Goal: Check status: Check status

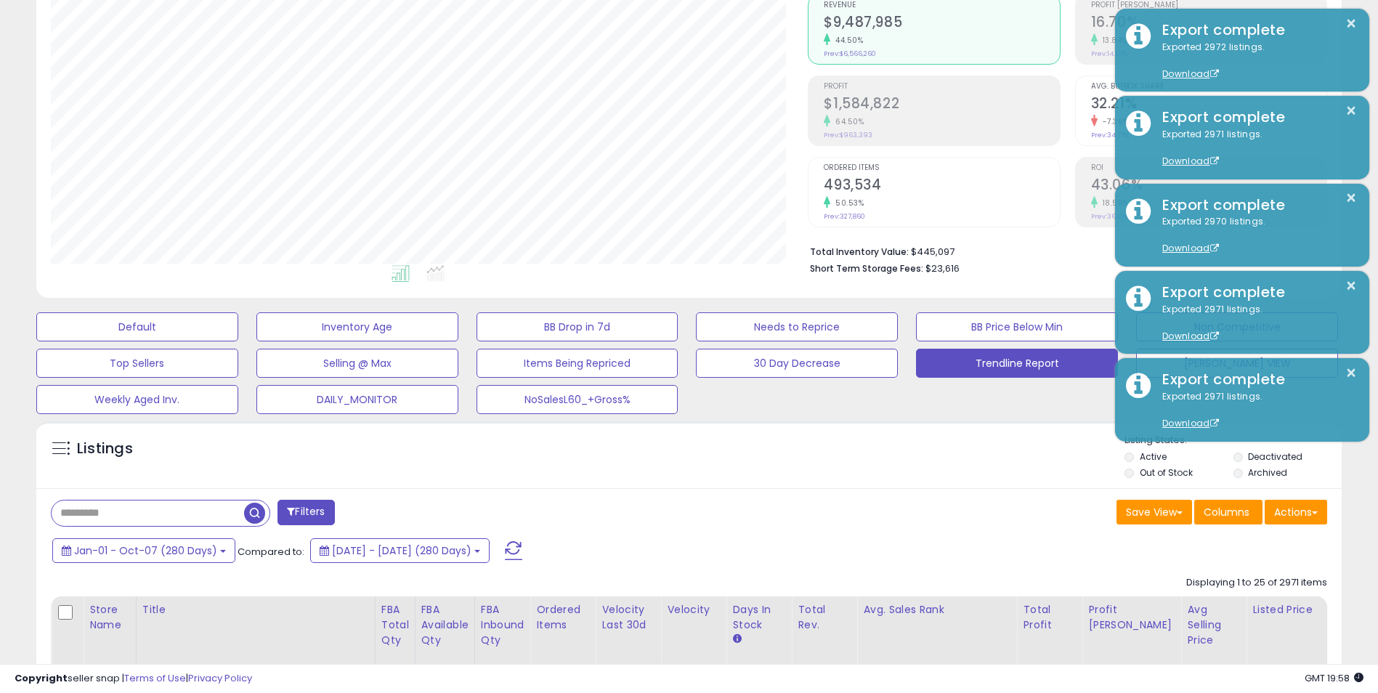
scroll to position [298, 757]
click at [199, 554] on span "Jan-01 - Oct-07 (280 Days)" at bounding box center [145, 550] width 143 height 15
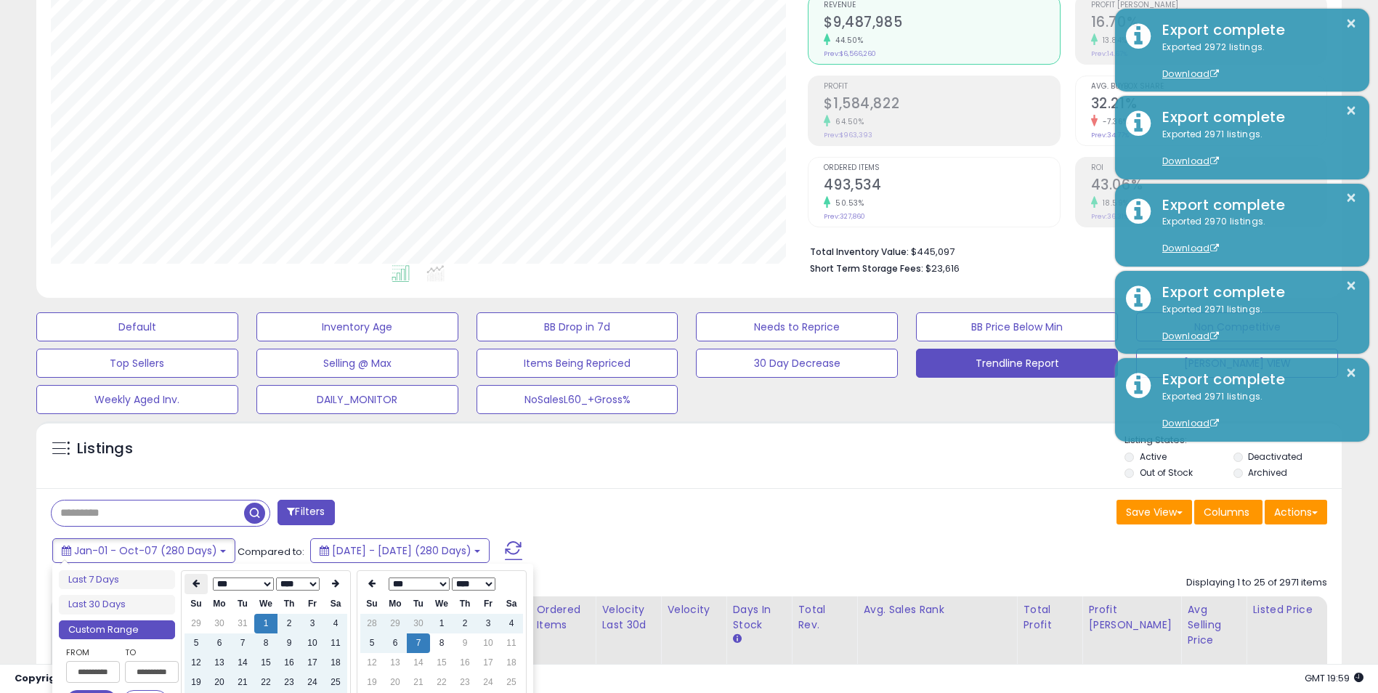
click at [196, 584] on icon at bounding box center [195, 583] width 7 height 9
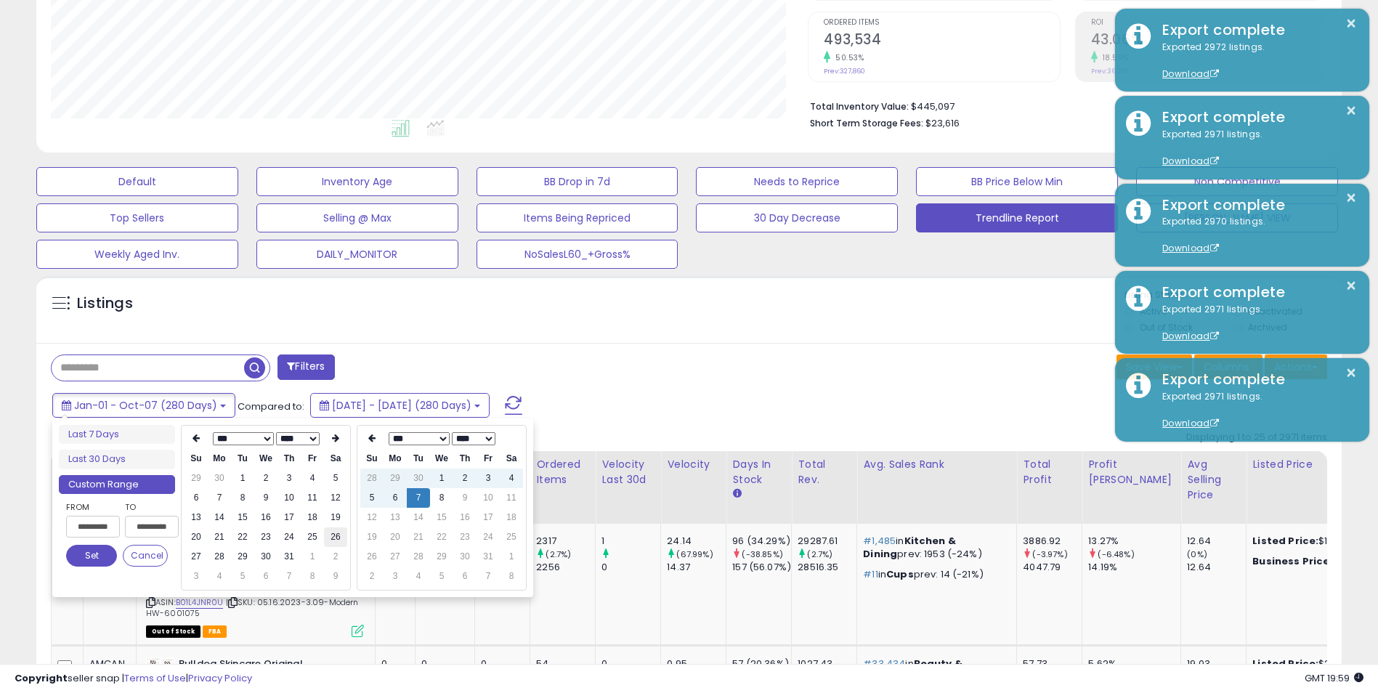
scroll to position [363, 0]
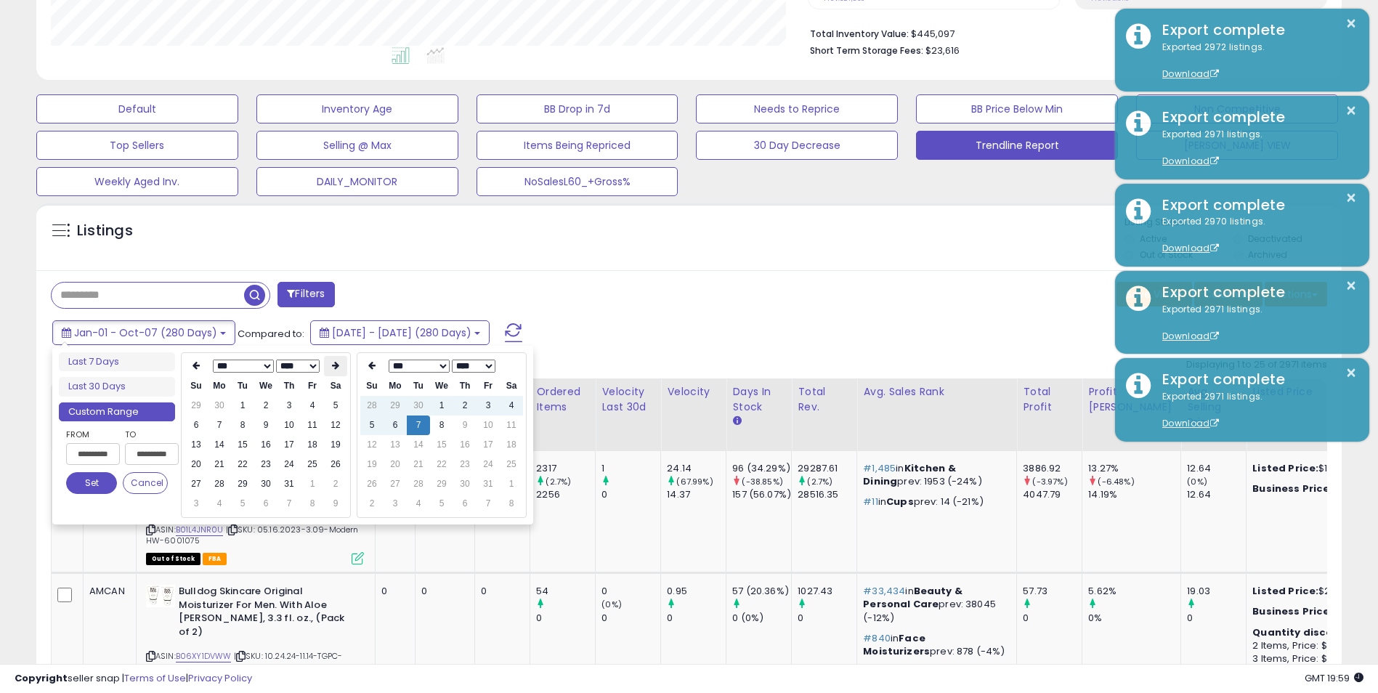
click at [337, 367] on icon at bounding box center [335, 365] width 7 height 9
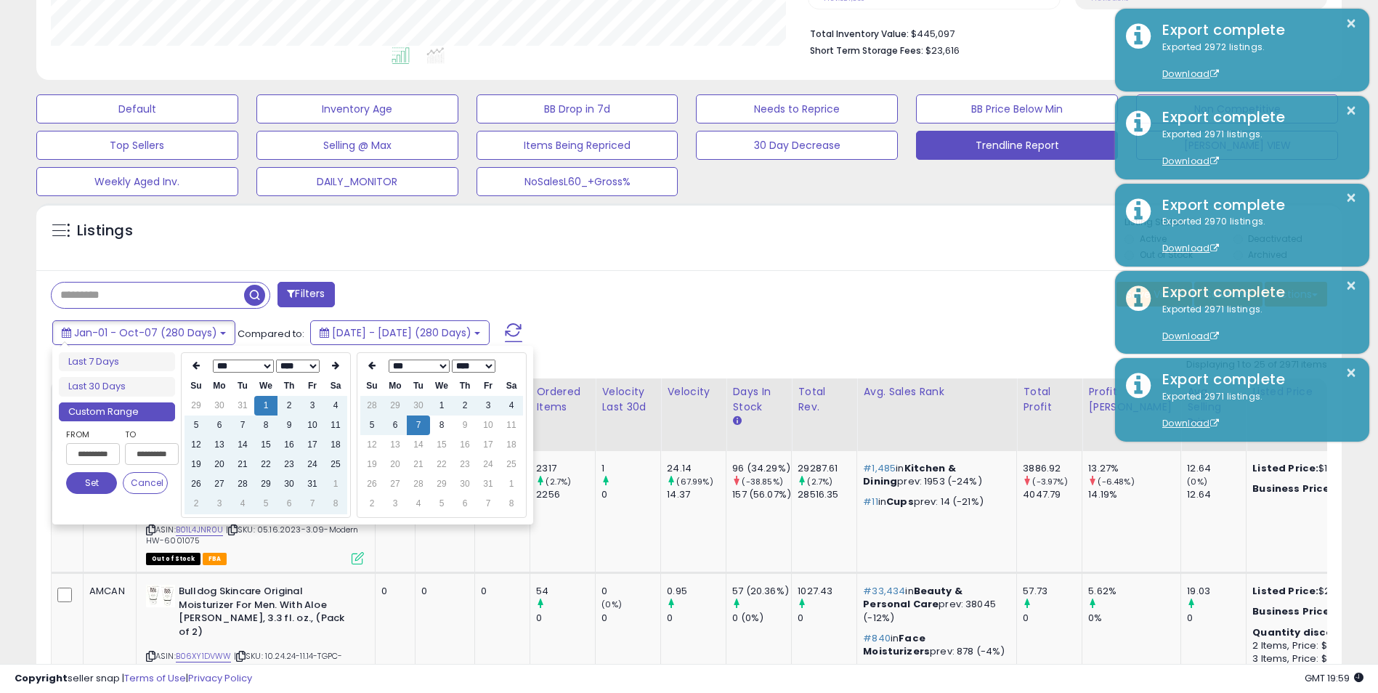
click at [337, 367] on icon at bounding box center [335, 365] width 7 height 9
click at [337, 366] on icon at bounding box center [335, 365] width 7 height 9
click at [336, 366] on icon at bounding box center [335, 365] width 7 height 9
click at [336, 365] on icon at bounding box center [335, 365] width 7 height 9
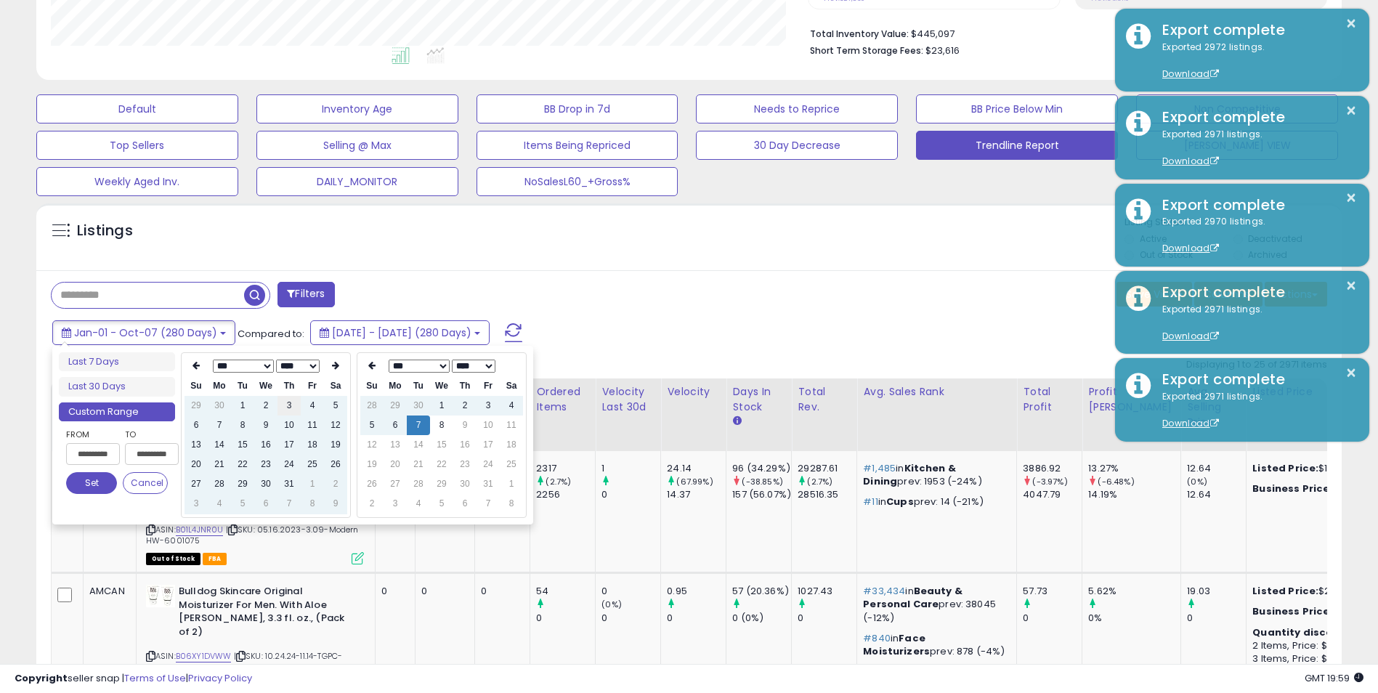
click at [286, 408] on td "3" at bounding box center [288, 406] width 23 height 20
type input "**********"
click at [77, 484] on button "Set" at bounding box center [91, 483] width 51 height 22
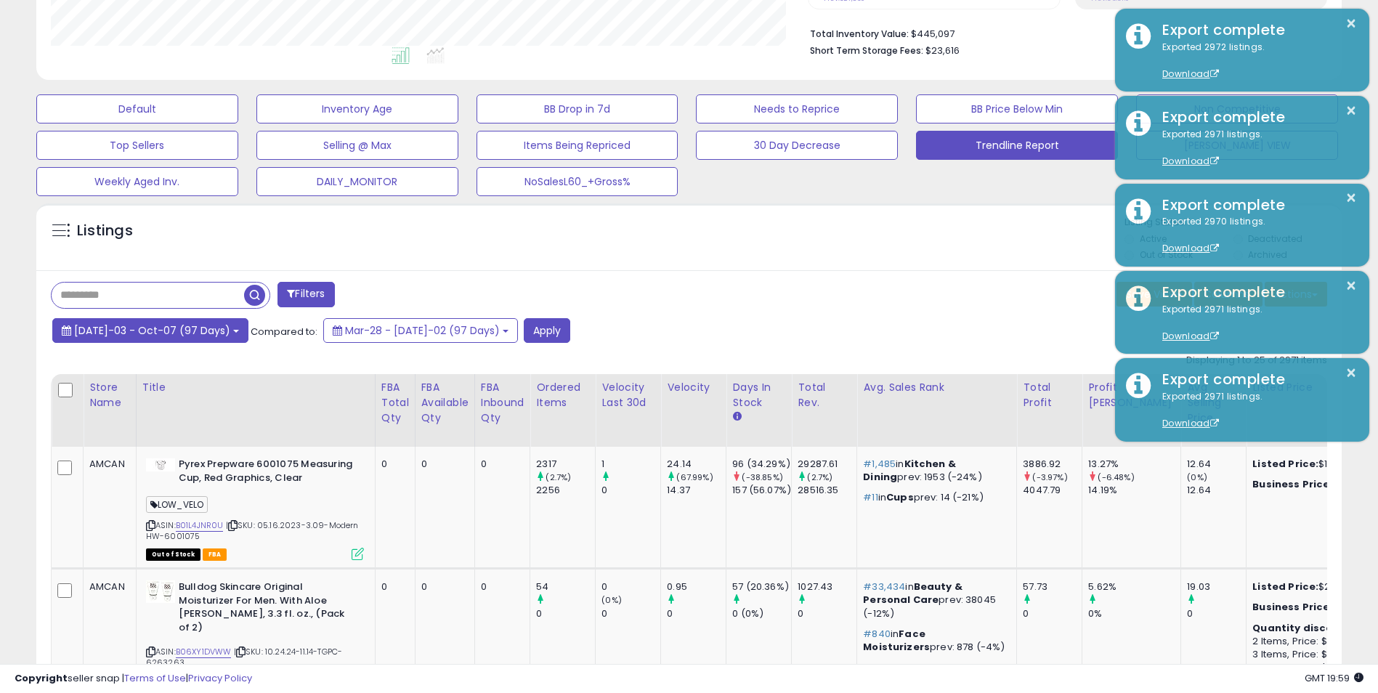
click at [192, 339] on button "[DATE]-03 - Oct-07 (97 Days)" at bounding box center [150, 330] width 196 height 25
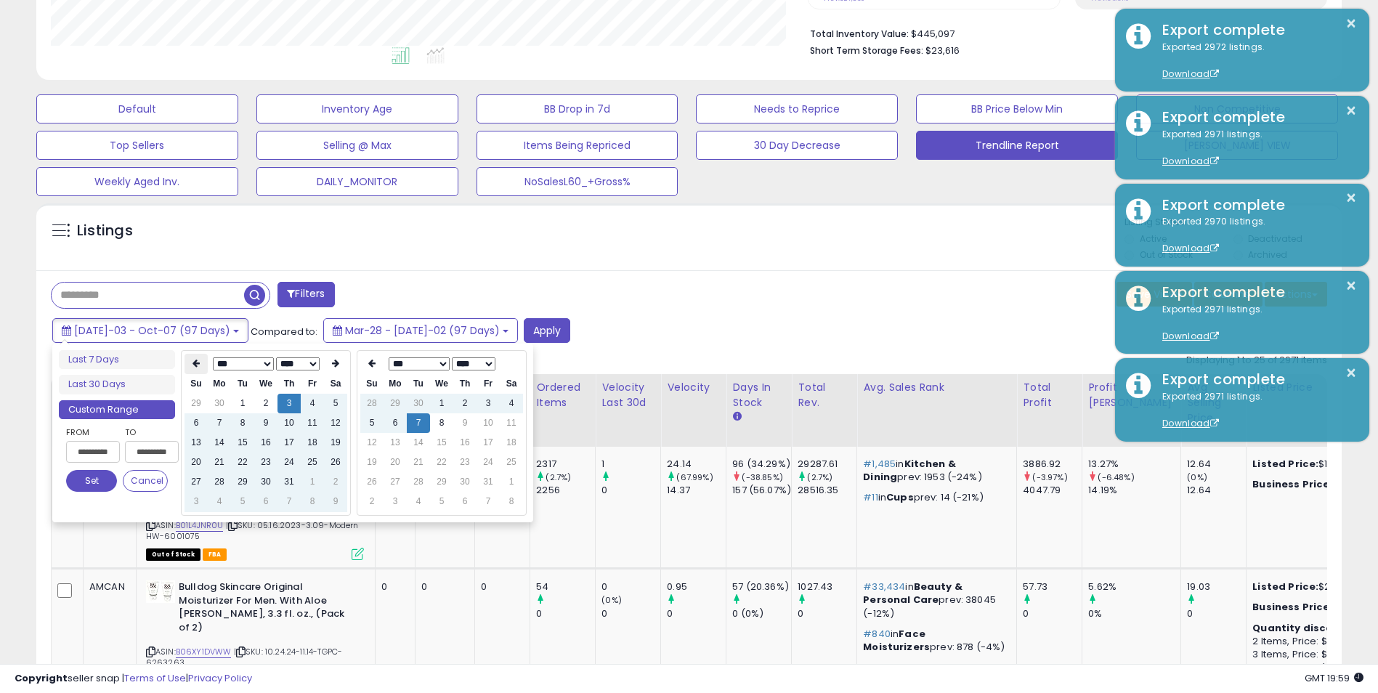
click at [196, 365] on icon at bounding box center [195, 363] width 7 height 9
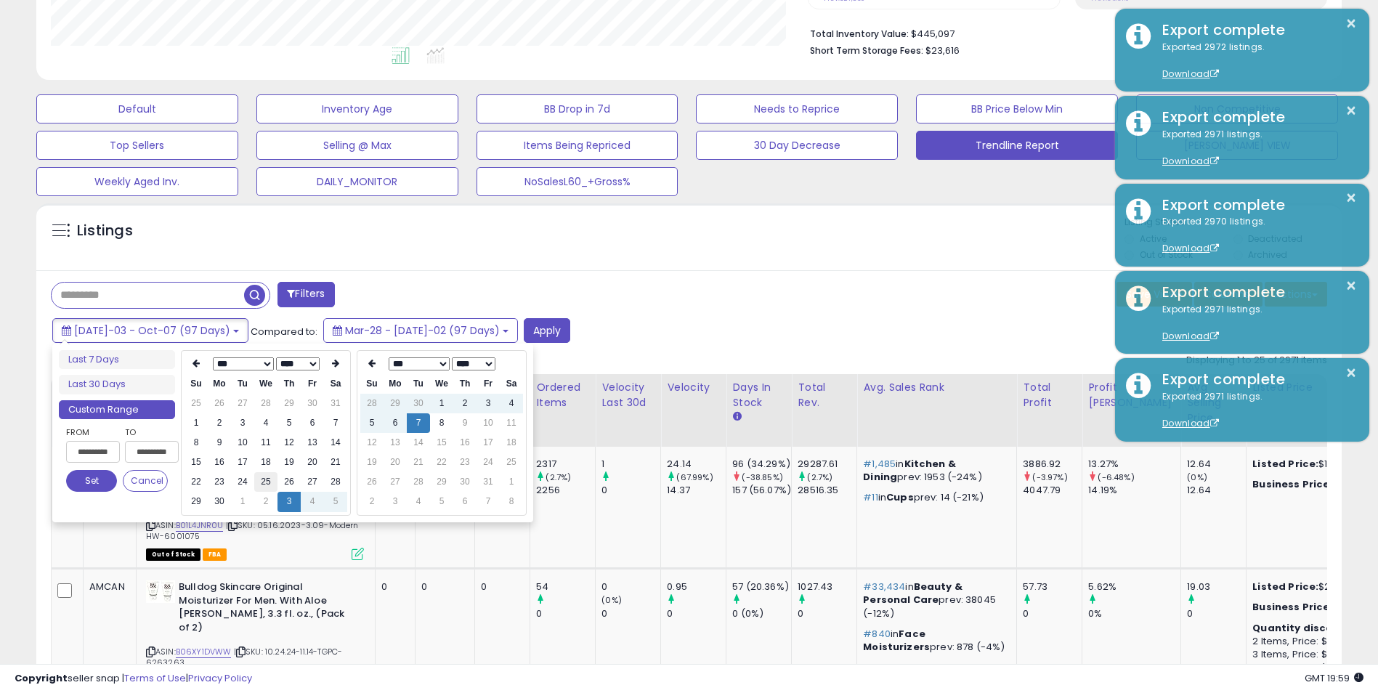
click at [272, 482] on td "25" at bounding box center [265, 482] width 23 height 20
type input "**********"
click at [99, 479] on button "Set" at bounding box center [91, 481] width 51 height 22
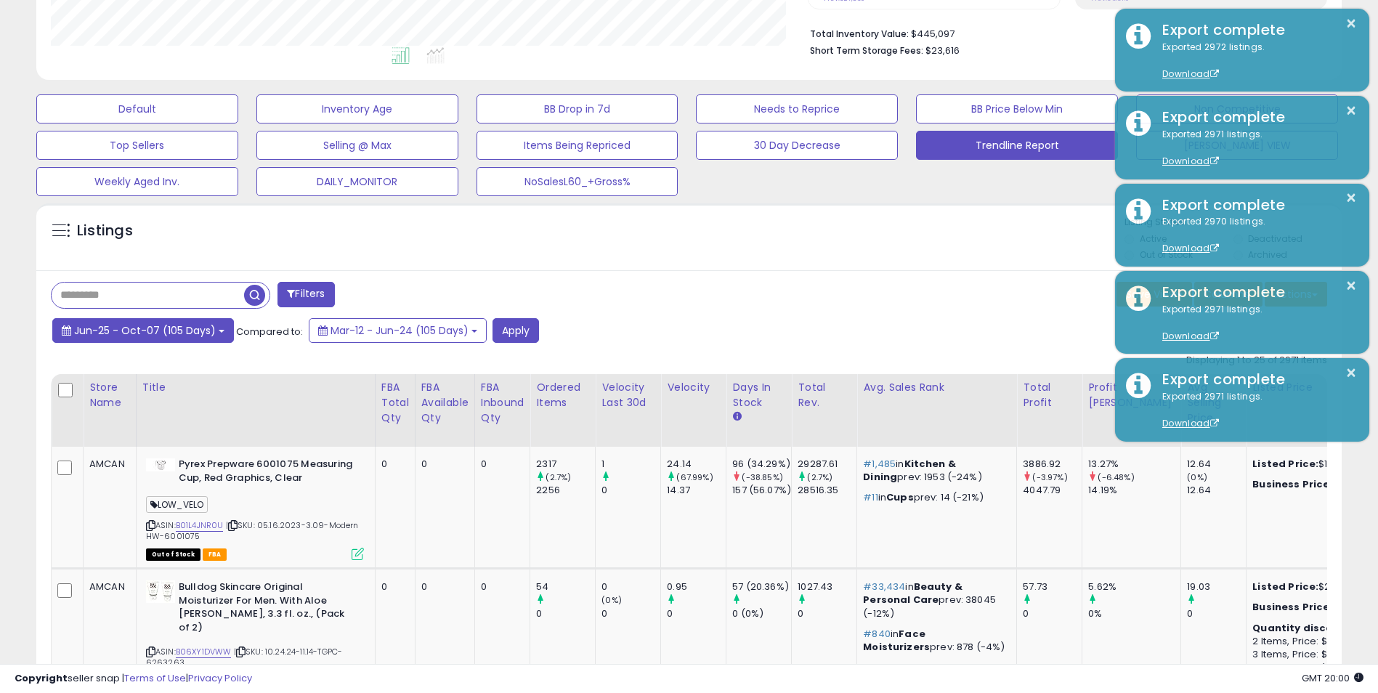
click at [213, 330] on button "Jun-25 - Oct-07 (105 Days)" at bounding box center [143, 330] width 182 height 25
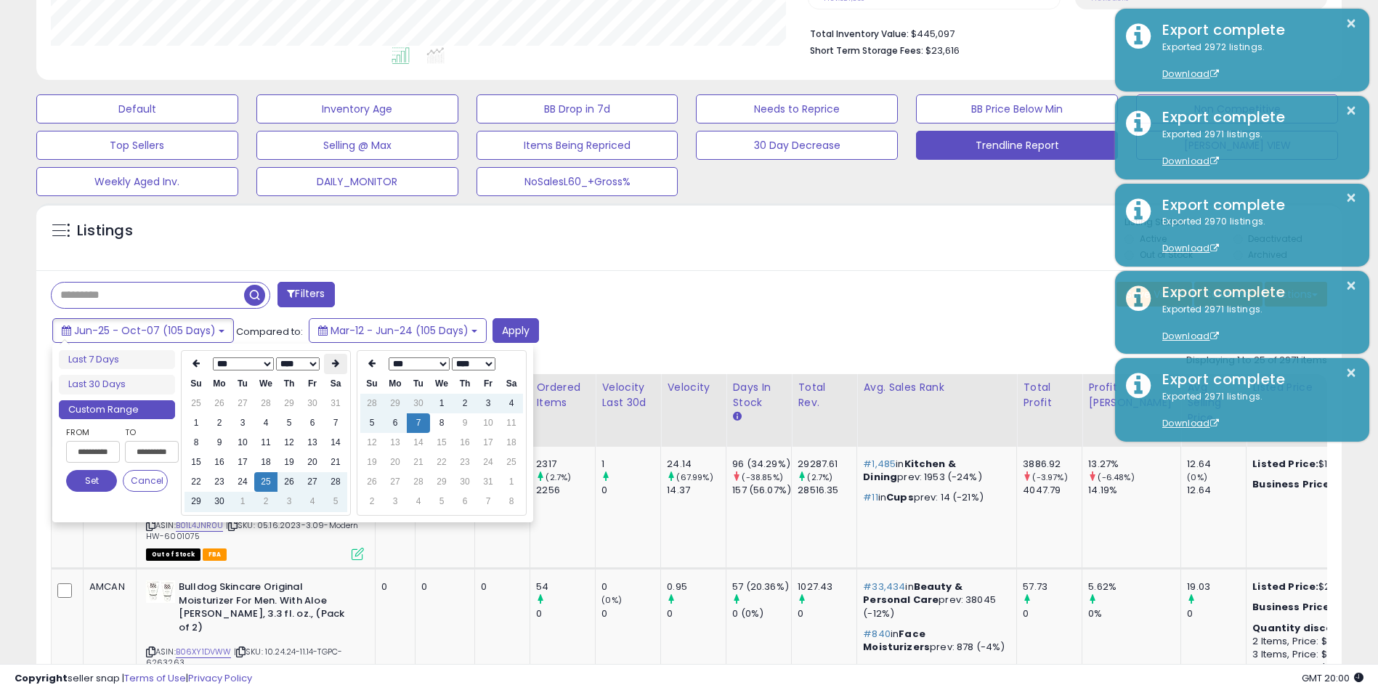
click at [333, 363] on icon at bounding box center [335, 363] width 7 height 9
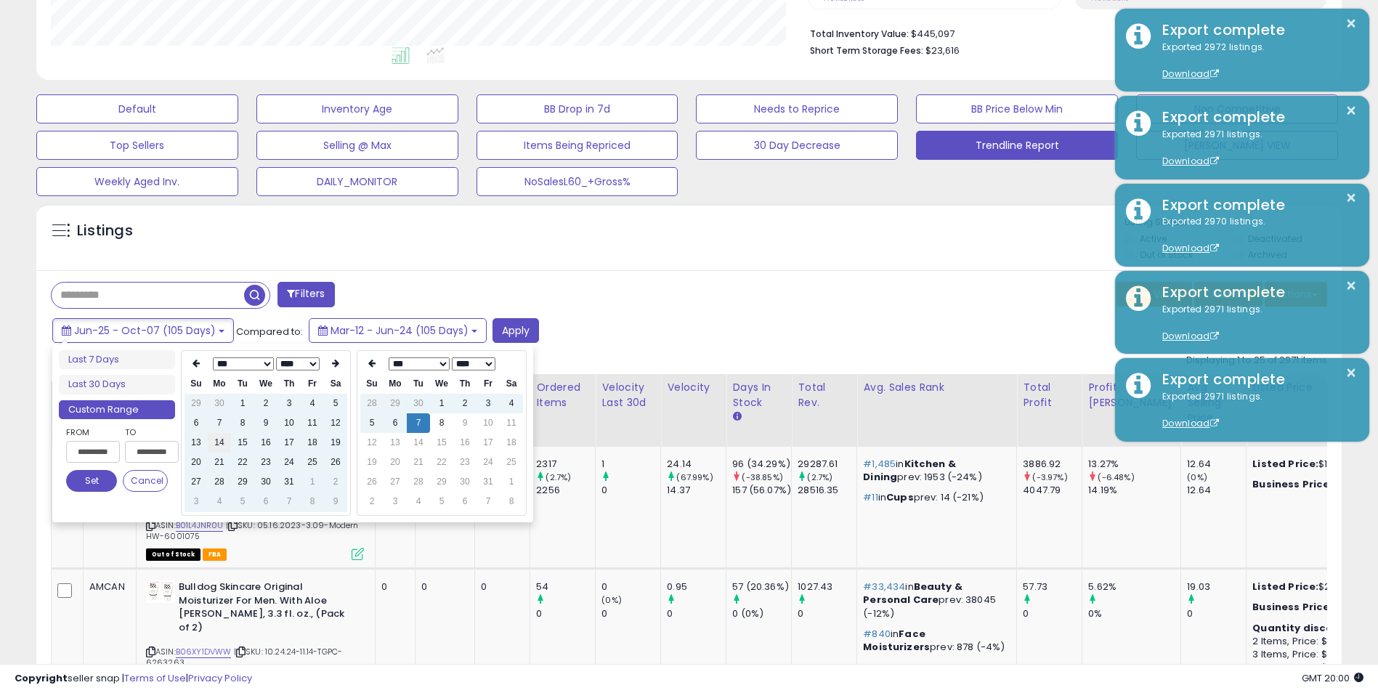
click at [223, 444] on td "14" at bounding box center [219, 443] width 23 height 20
type input "**********"
click at [94, 481] on button "Set" at bounding box center [91, 481] width 51 height 22
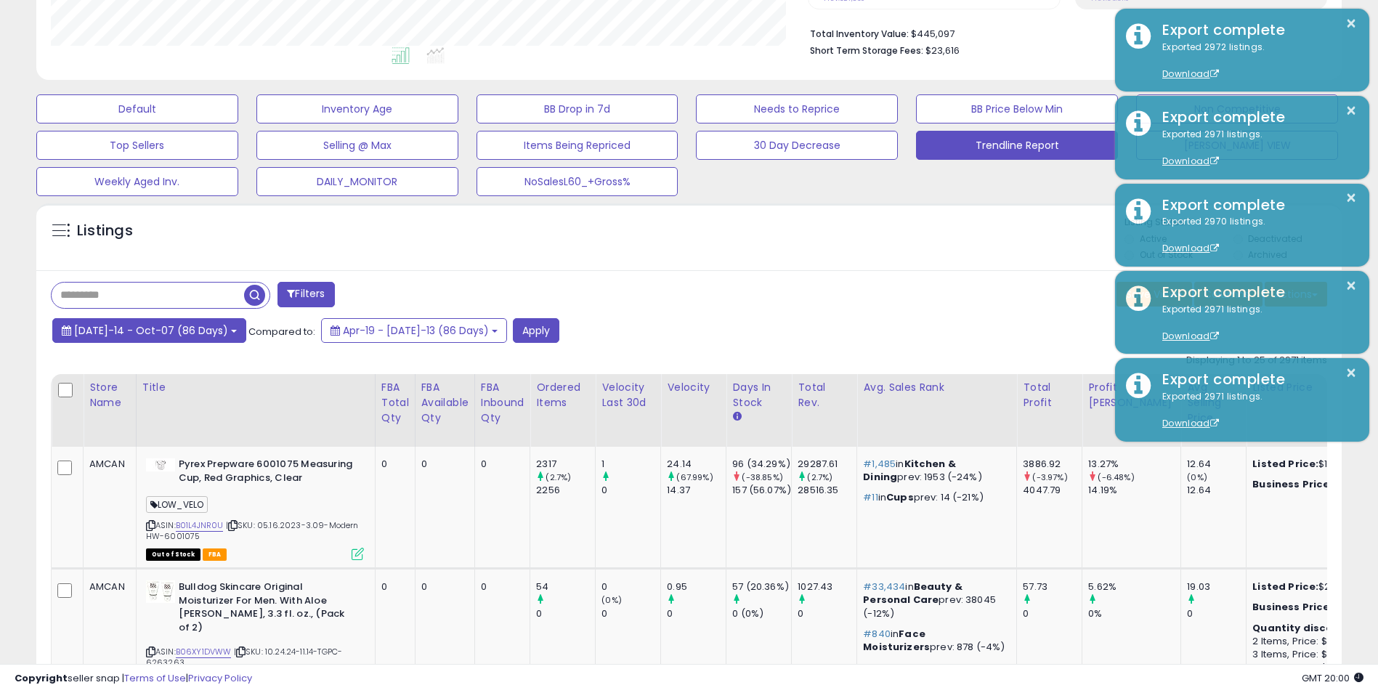
click at [190, 325] on span "[DATE]-14 - Oct-07 (86 Days)" at bounding box center [151, 330] width 154 height 15
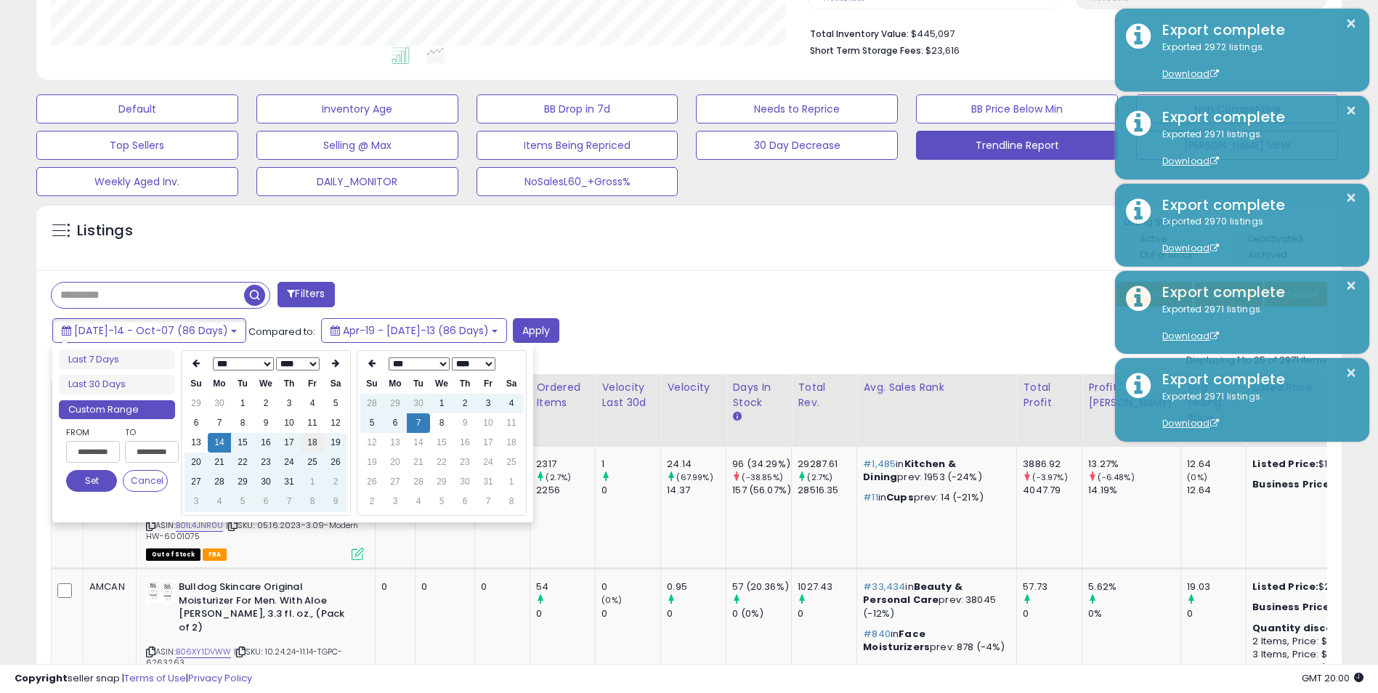
click at [308, 443] on td "18" at bounding box center [312, 443] width 23 height 20
type input "**********"
click at [99, 480] on button "Set" at bounding box center [91, 481] width 51 height 22
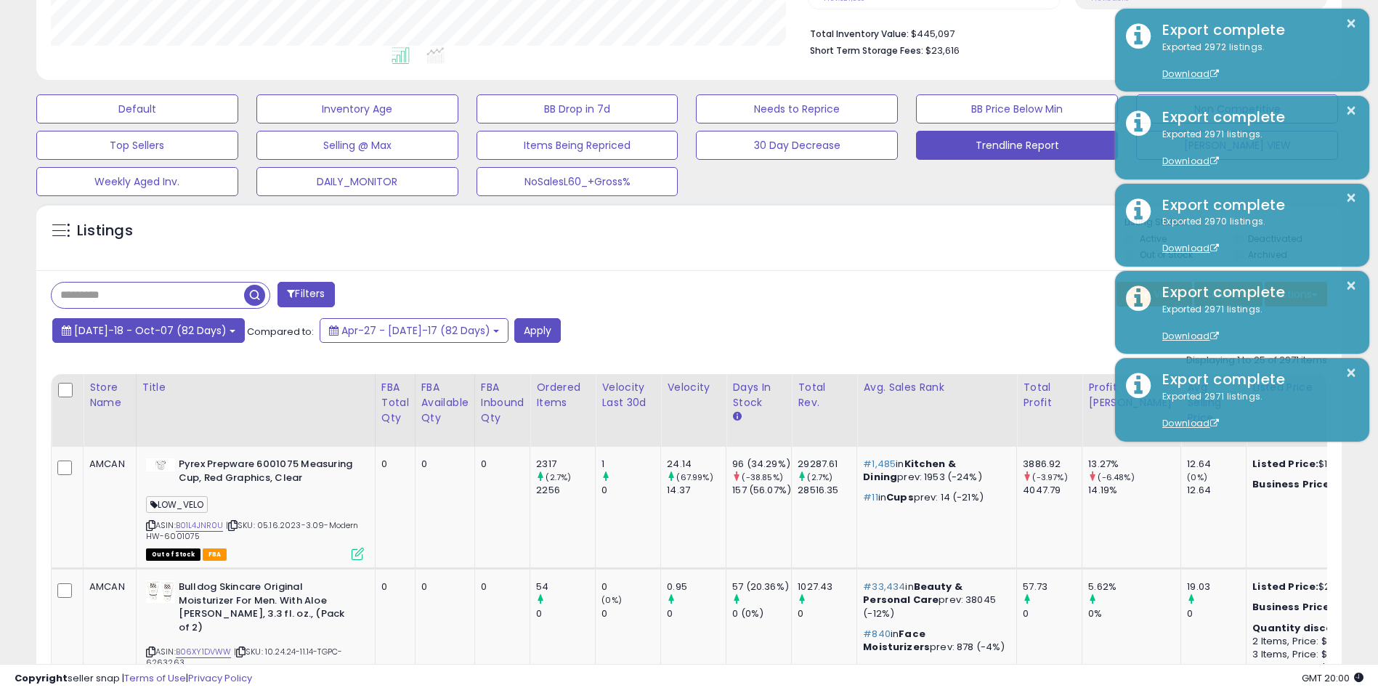
click at [182, 327] on span "[DATE]-18 - Oct-07 (82 Days)" at bounding box center [150, 330] width 153 height 15
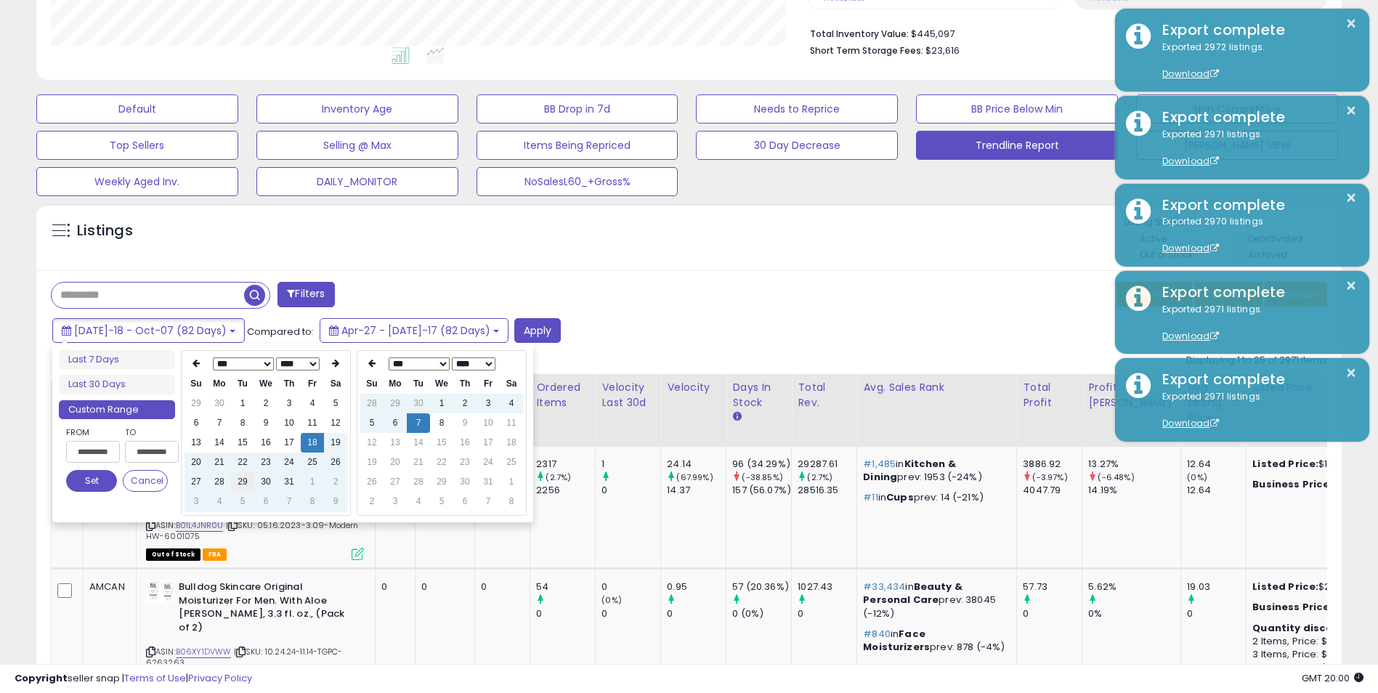
click at [236, 480] on td "29" at bounding box center [242, 482] width 23 height 20
type input "**********"
click at [89, 479] on button "Set" at bounding box center [91, 481] width 51 height 22
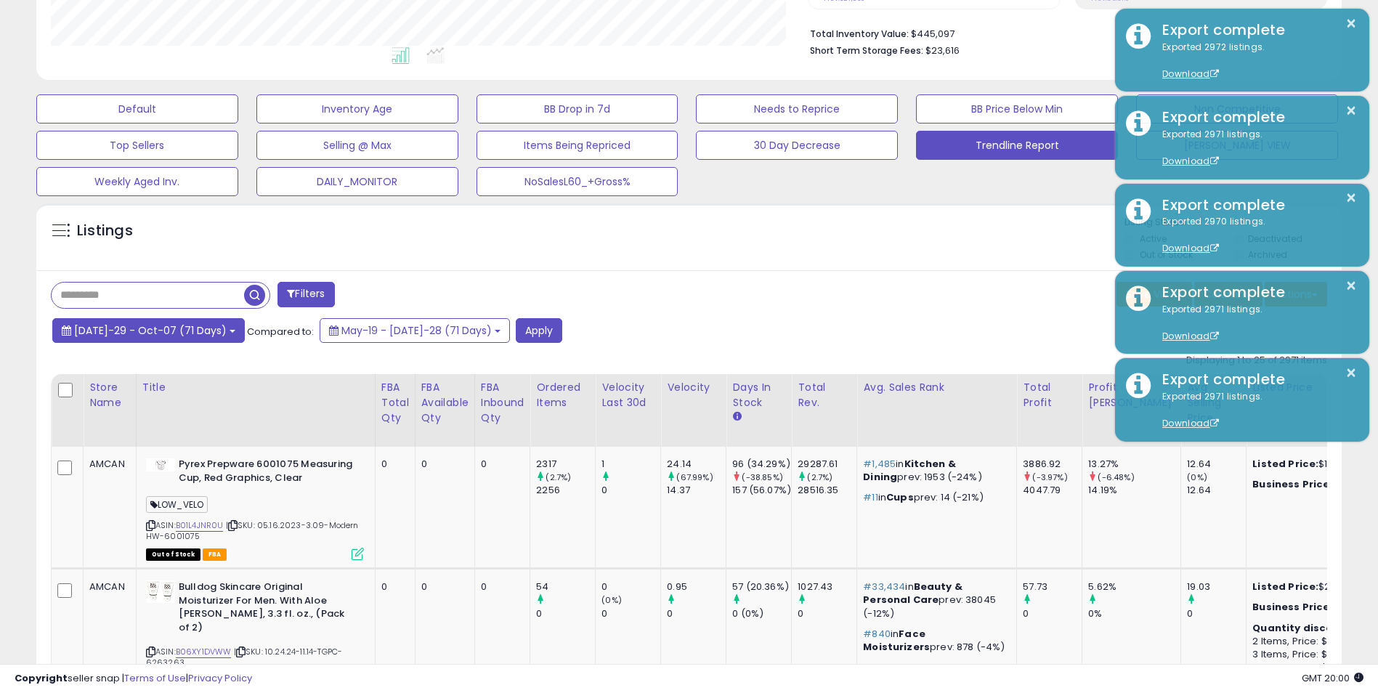
click at [187, 330] on span "[DATE]-29 - Oct-07 (71 Days)" at bounding box center [150, 330] width 153 height 15
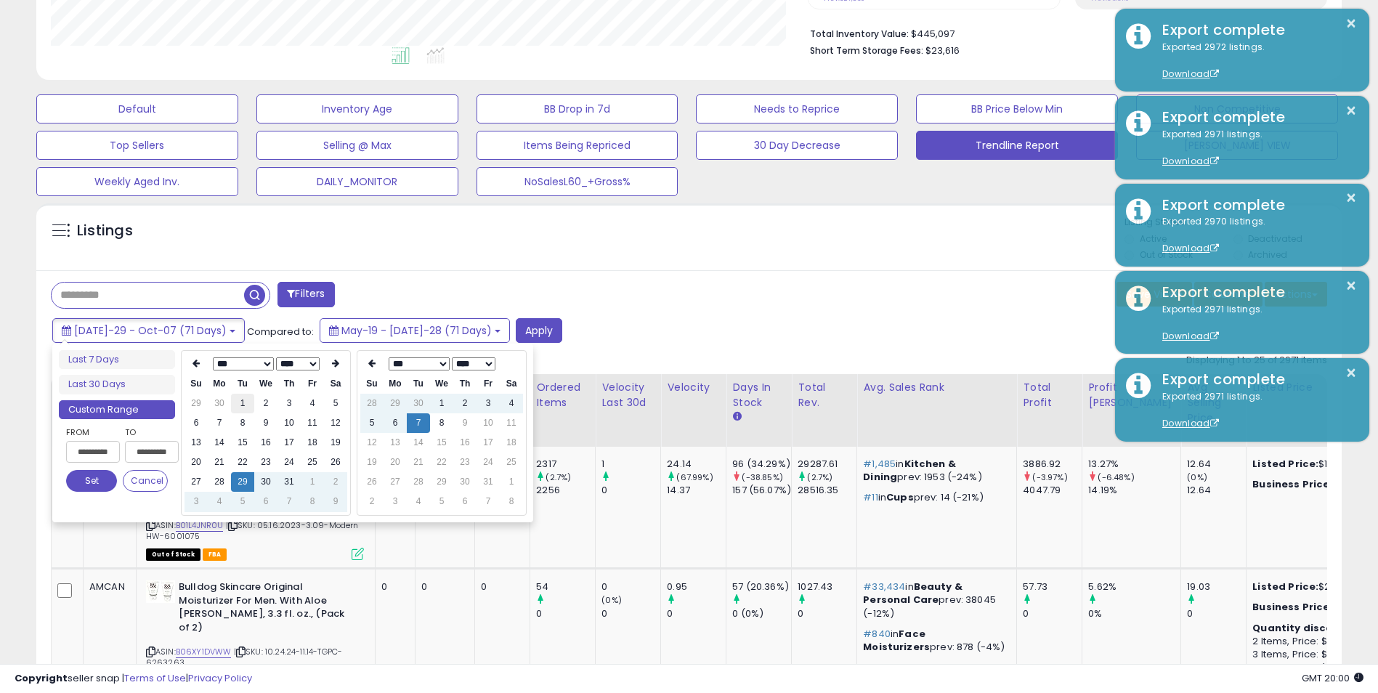
click at [237, 405] on td "1" at bounding box center [242, 404] width 23 height 20
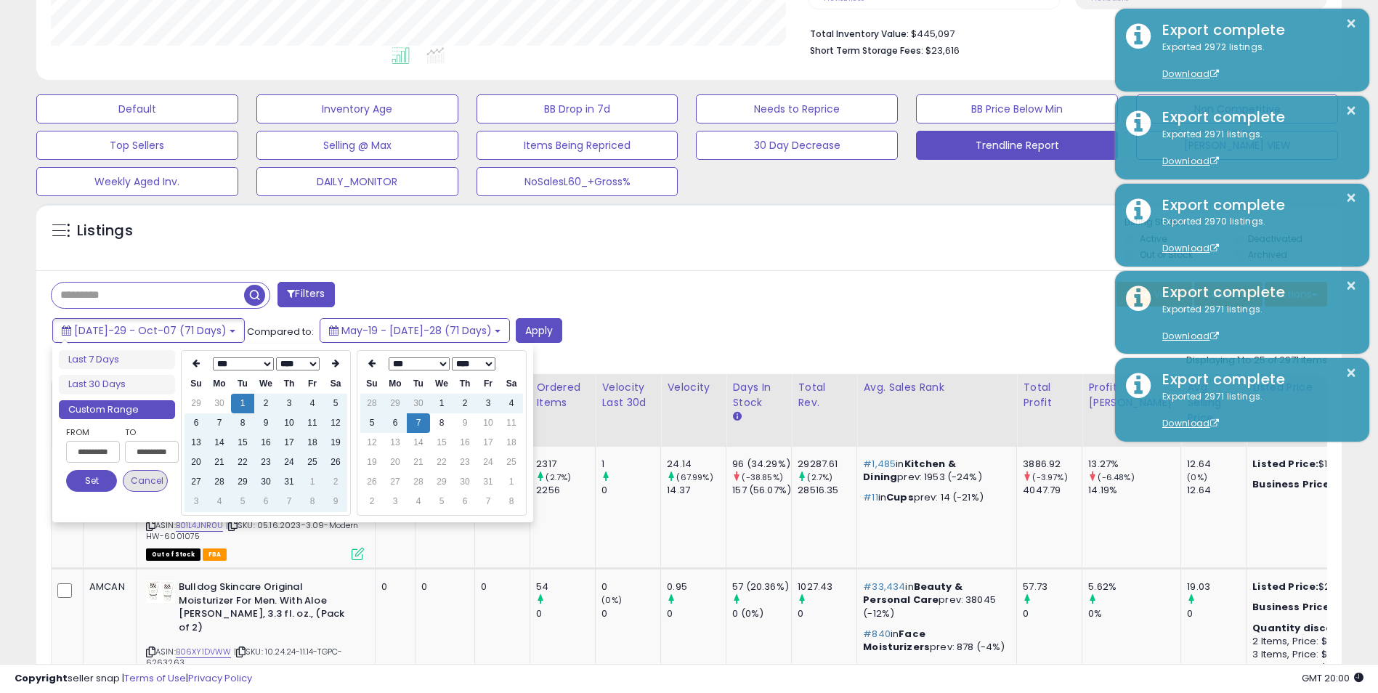
type input "**********"
click at [94, 476] on button "Set" at bounding box center [91, 481] width 51 height 22
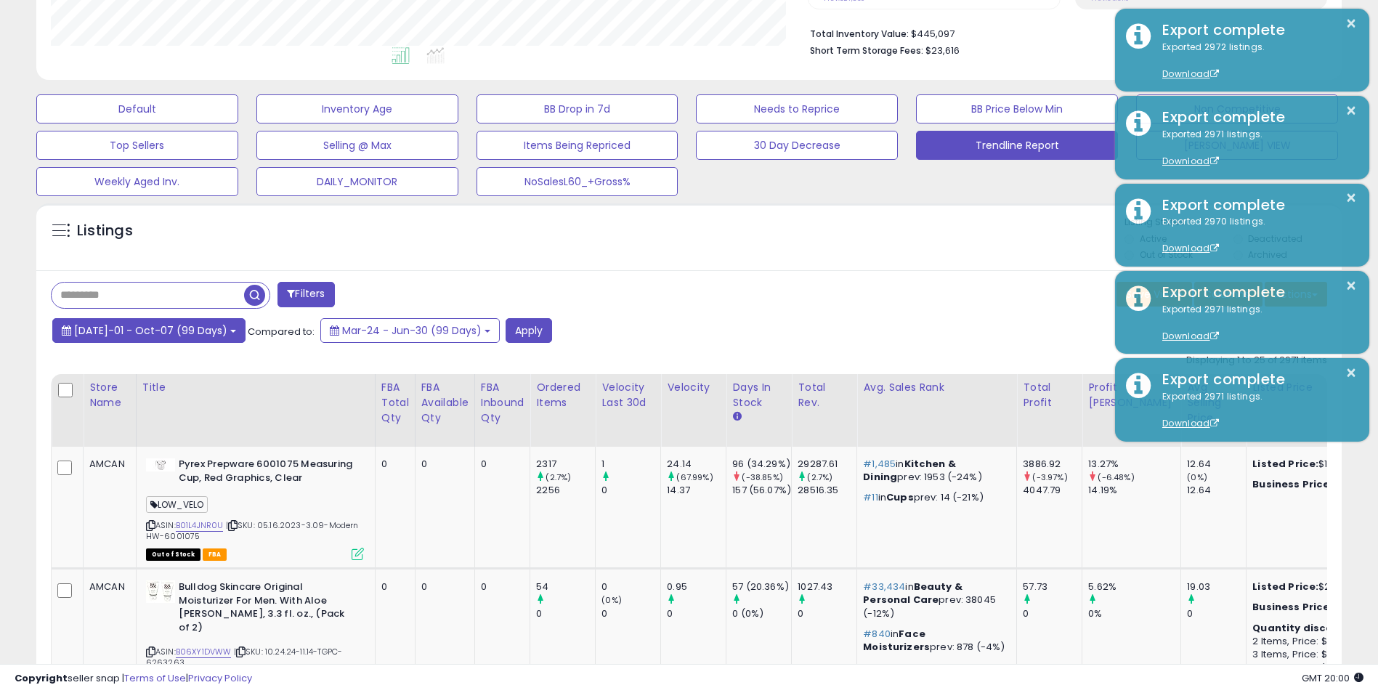
click at [175, 331] on span "[DATE]-01 - Oct-07 (99 Days)" at bounding box center [150, 330] width 153 height 15
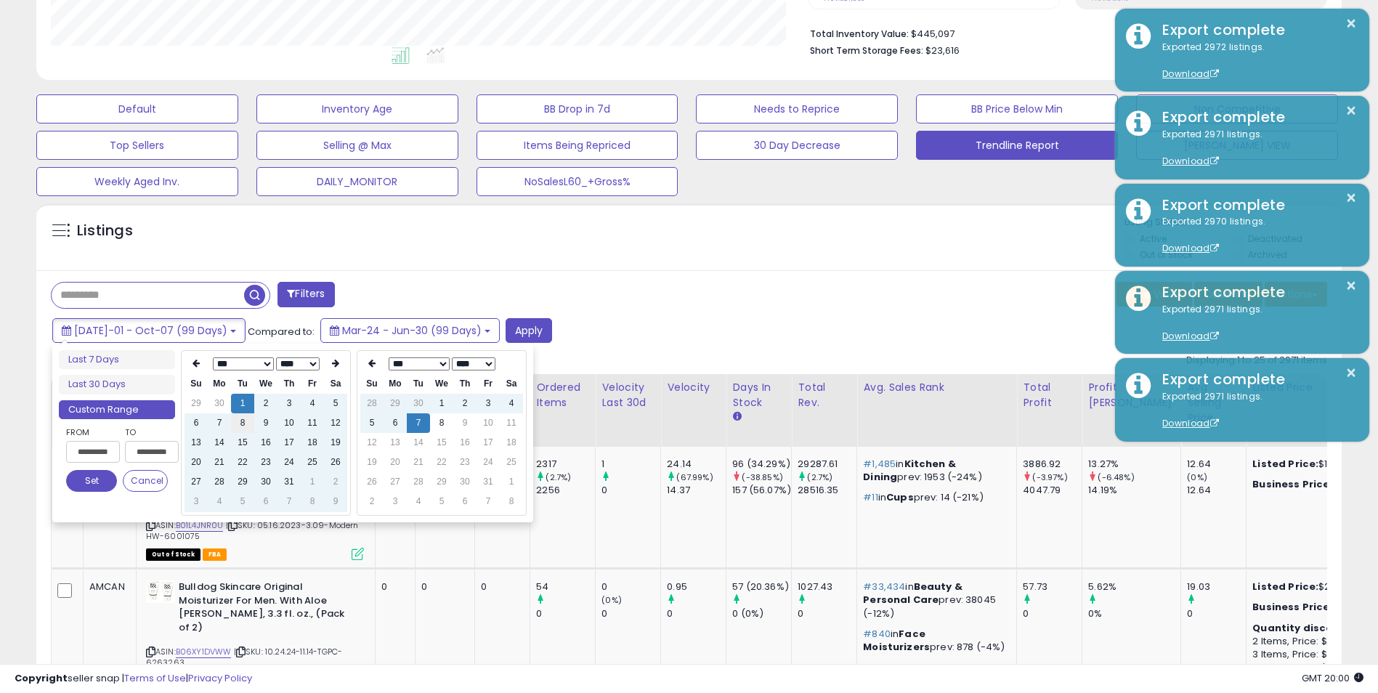
click at [243, 426] on td "8" at bounding box center [242, 423] width 23 height 20
type input "**********"
click at [98, 480] on button "Set" at bounding box center [91, 481] width 51 height 22
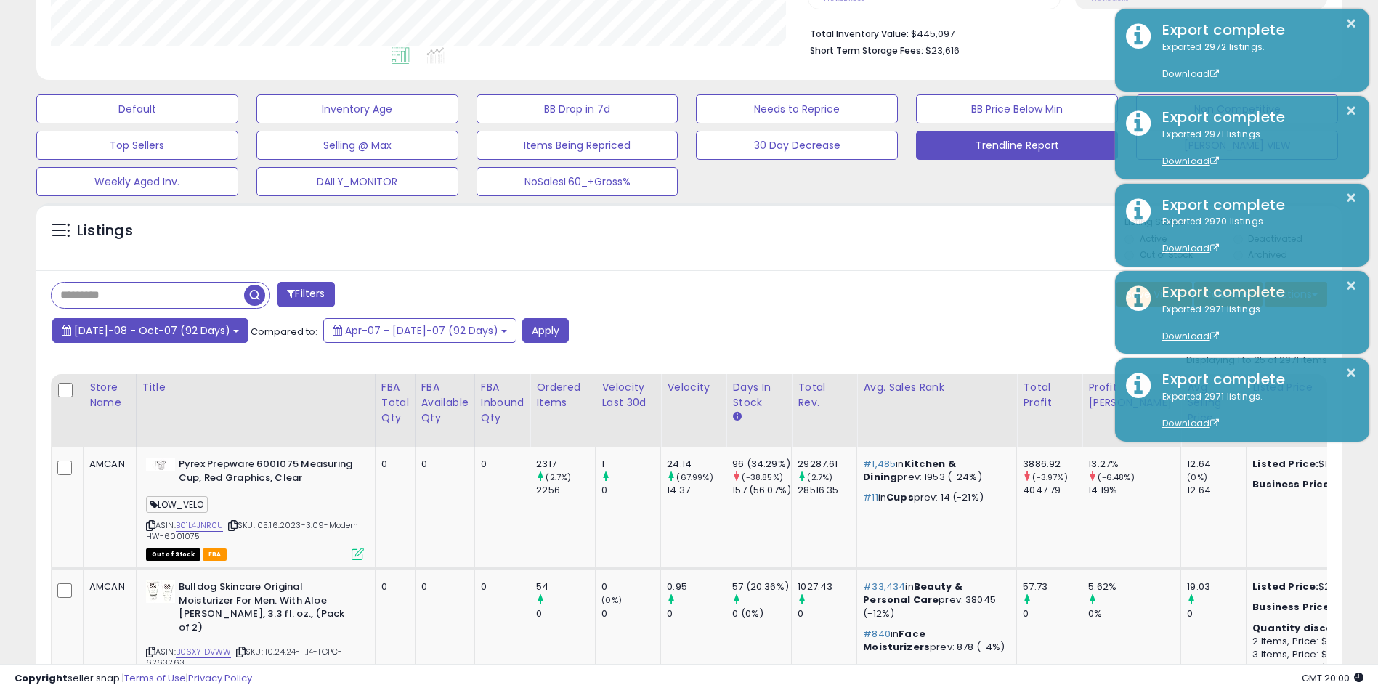
click at [190, 329] on span "[DATE]-08 - Oct-07 (92 Days)" at bounding box center [152, 330] width 156 height 15
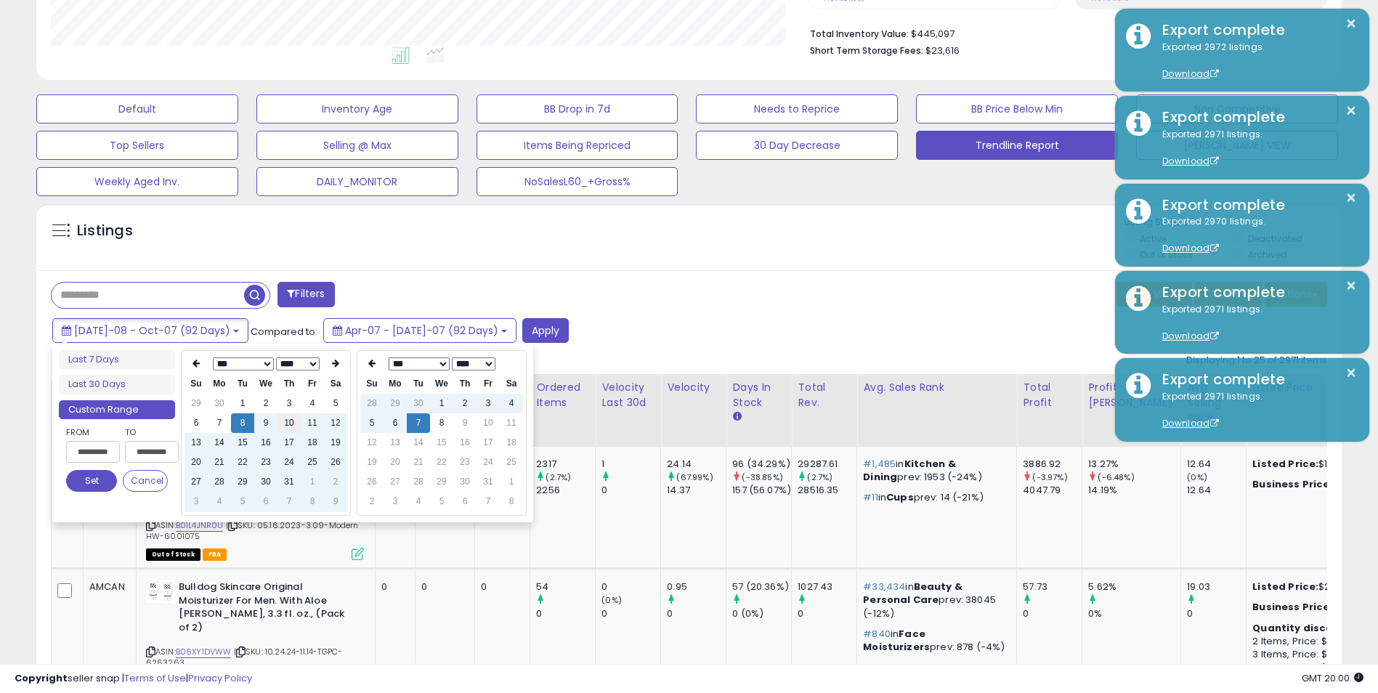
click at [288, 422] on td "10" at bounding box center [288, 423] width 23 height 20
type input "**********"
click at [92, 477] on button "Set" at bounding box center [91, 481] width 51 height 22
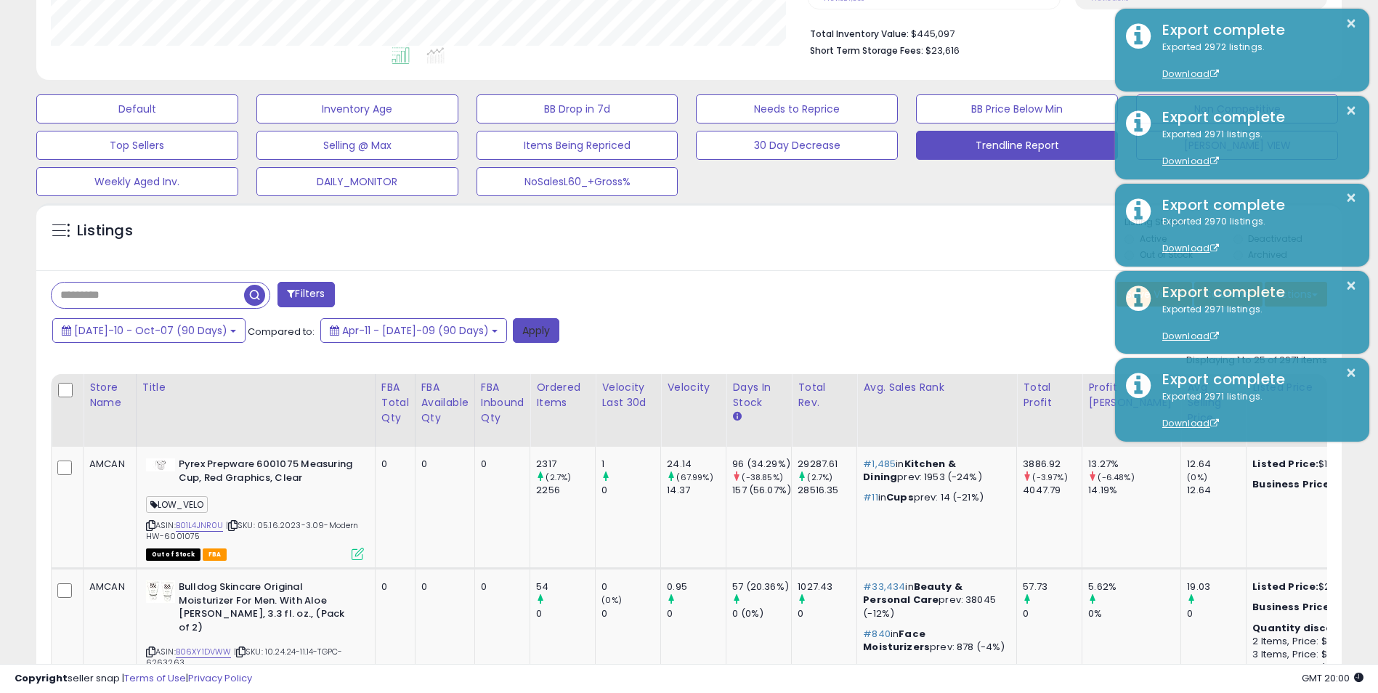
click at [513, 329] on button "Apply" at bounding box center [536, 330] width 46 height 25
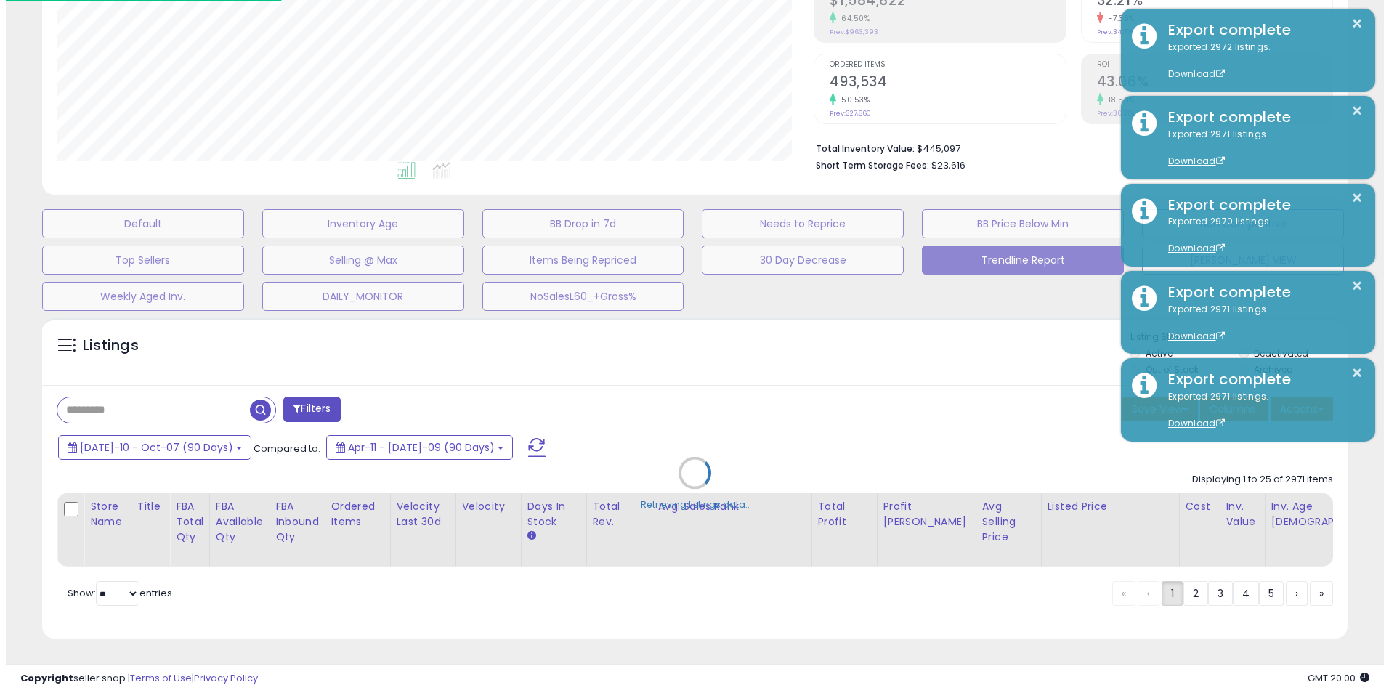
scroll to position [298, 763]
